Goal: Task Accomplishment & Management: Use online tool/utility

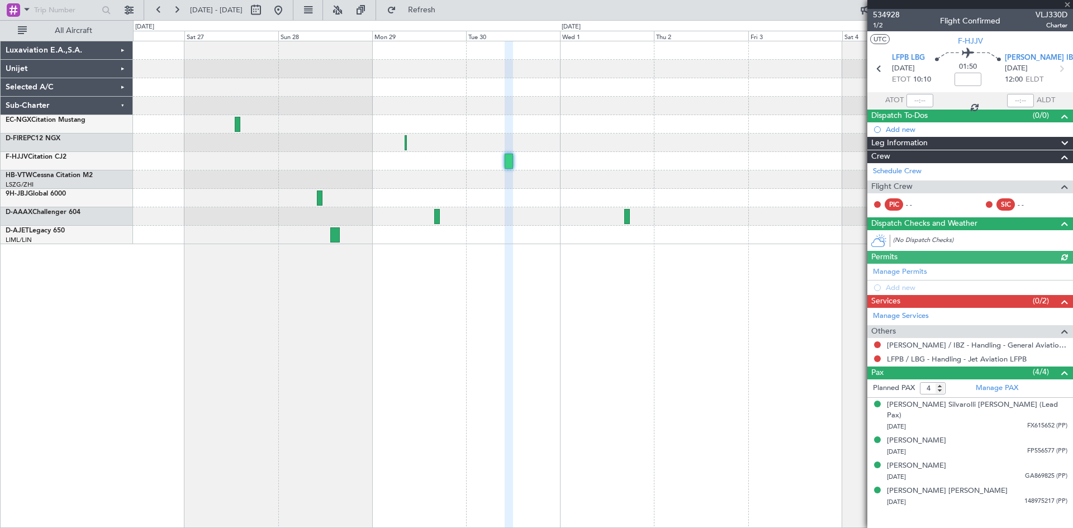
click at [523, 155] on div at bounding box center [602, 142] width 939 height 203
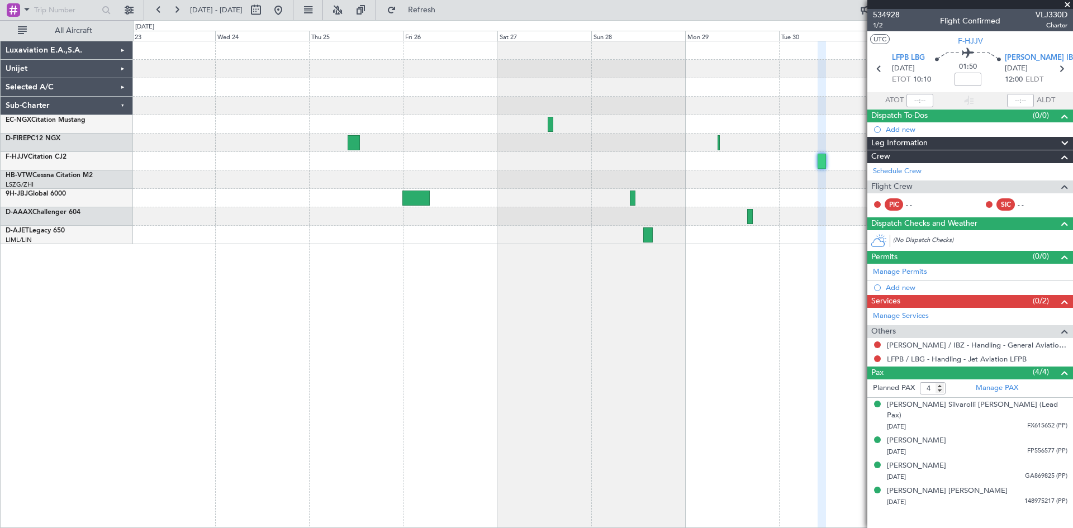
click at [784, 157] on div at bounding box center [602, 142] width 939 height 203
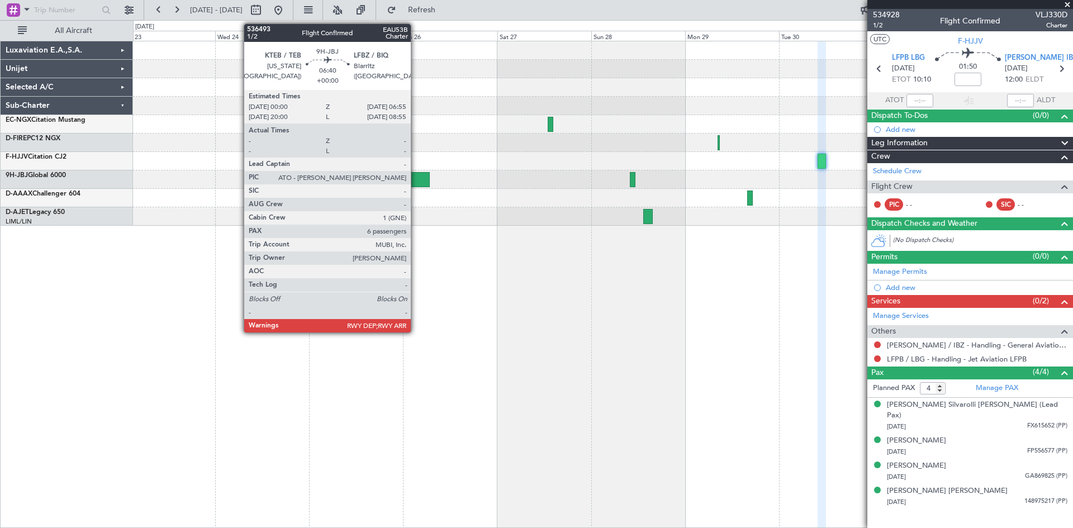
click at [416, 182] on div at bounding box center [415, 179] width 27 height 15
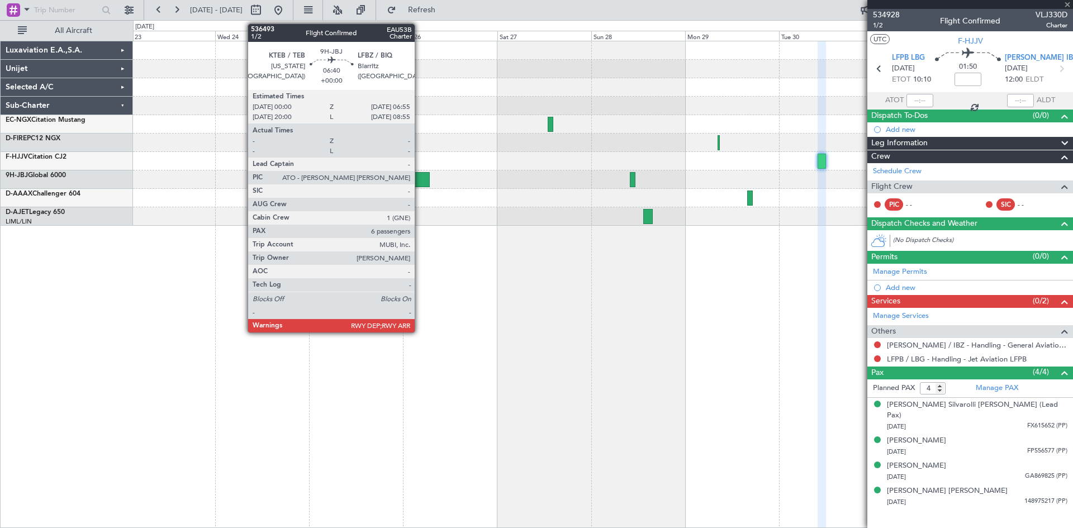
click at [420, 177] on div at bounding box center [415, 179] width 27 height 15
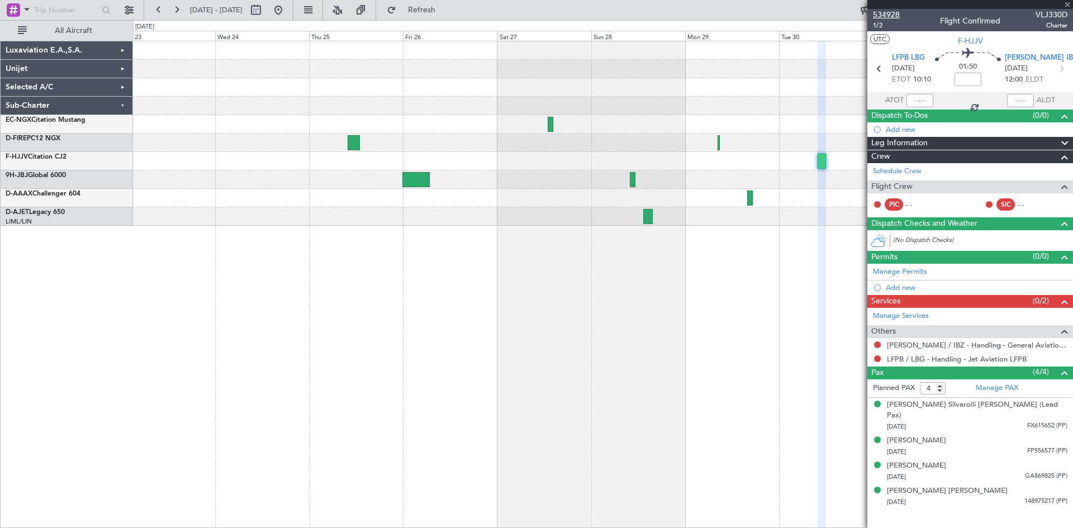
click at [892, 14] on span "534928" at bounding box center [886, 15] width 27 height 12
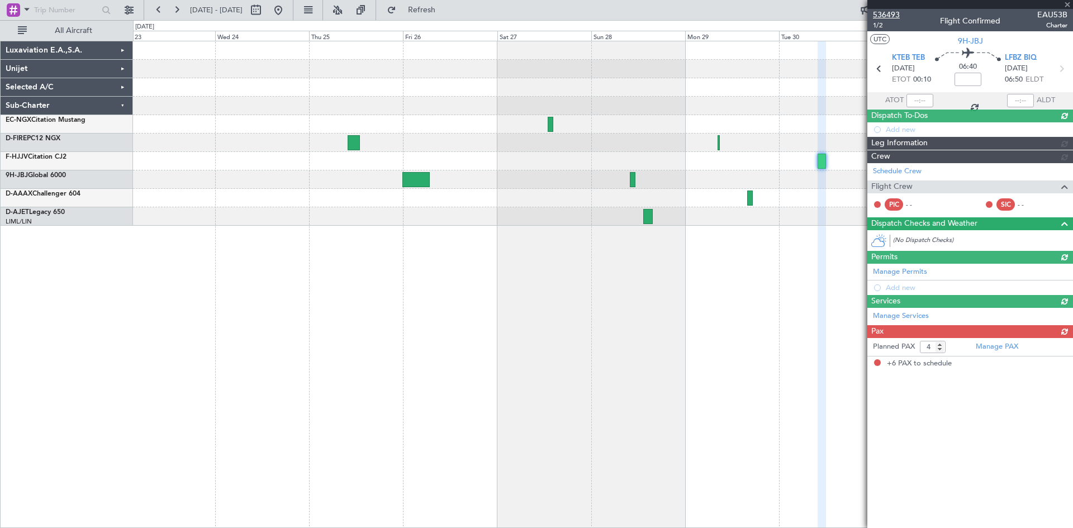
type input "6"
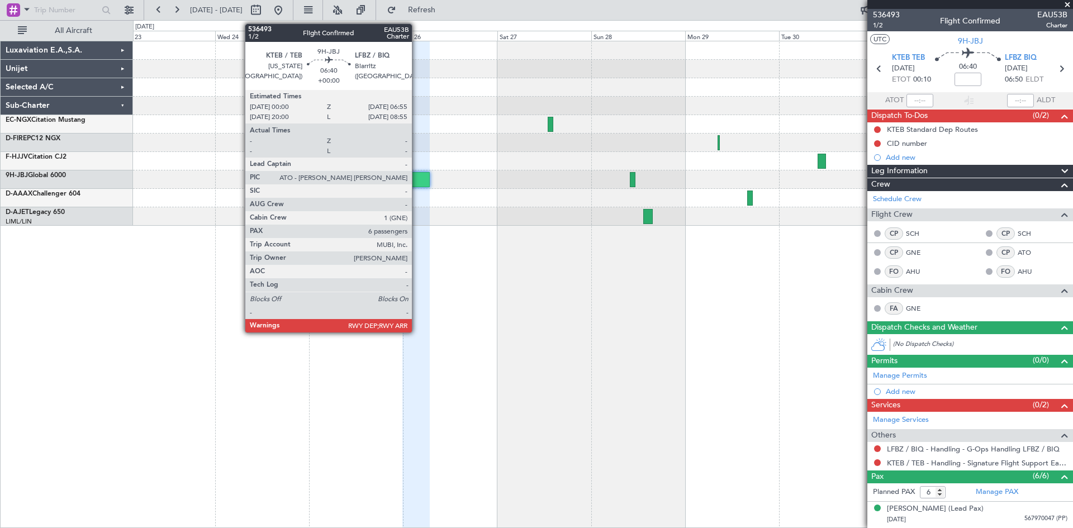
click at [417, 180] on div at bounding box center [415, 179] width 27 height 15
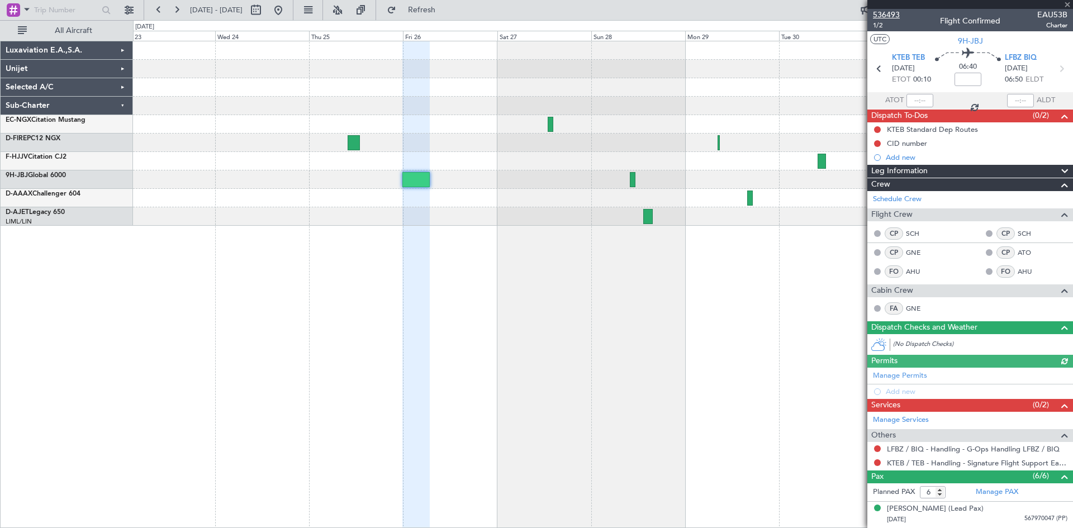
click at [881, 16] on span "536493" at bounding box center [886, 15] width 27 height 12
